Goal: Task Accomplishment & Management: Use online tool/utility

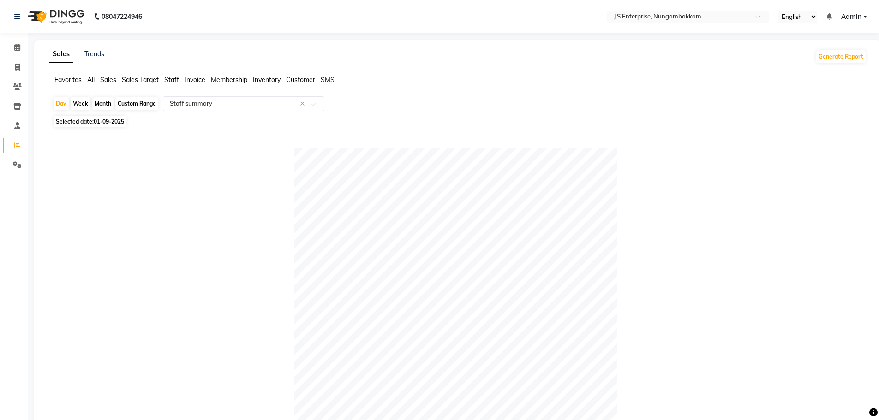
select select "csv"
click at [12, 48] on span at bounding box center [17, 47] width 16 height 11
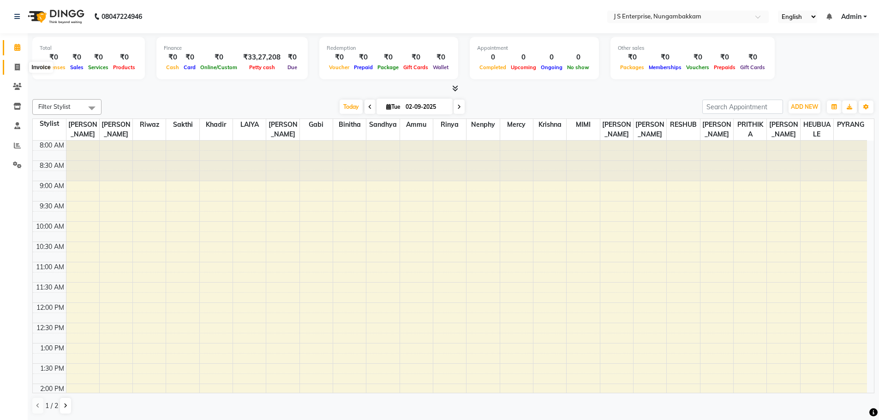
click at [18, 66] on icon at bounding box center [17, 67] width 5 height 7
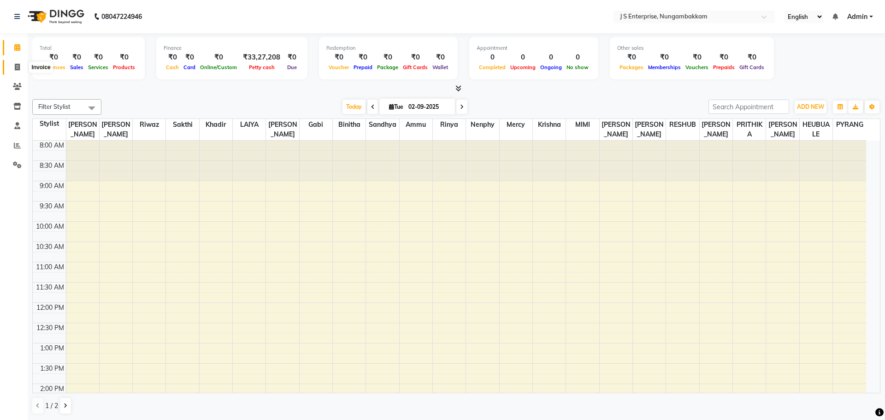
select select "7359"
select select "service"
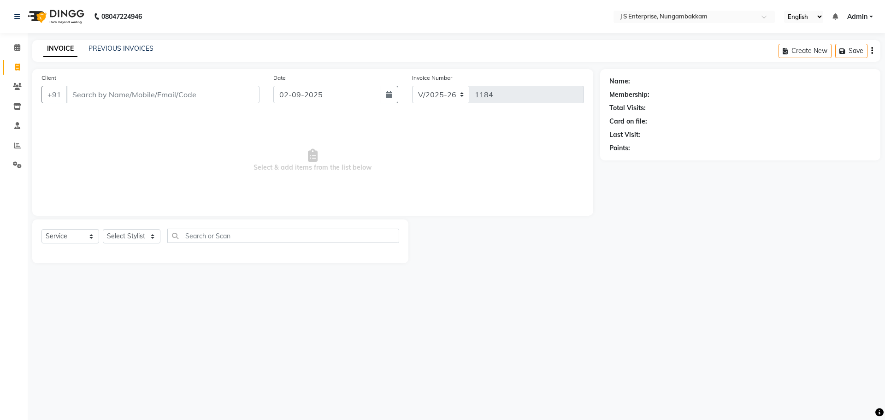
click at [100, 94] on input "Client" at bounding box center [162, 95] width 193 height 18
type input "9245176600"
click at [645, 82] on link "[PERSON_NAME] ." at bounding box center [659, 82] width 55 height 10
click at [18, 49] on icon at bounding box center [17, 47] width 6 height 7
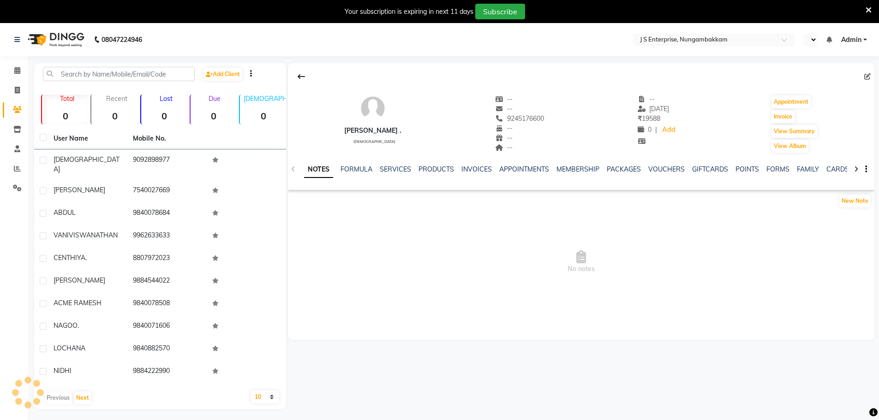
select select "en"
click at [385, 171] on link "SERVICES" at bounding box center [395, 169] width 31 height 8
